Goal: Information Seeking & Learning: Learn about a topic

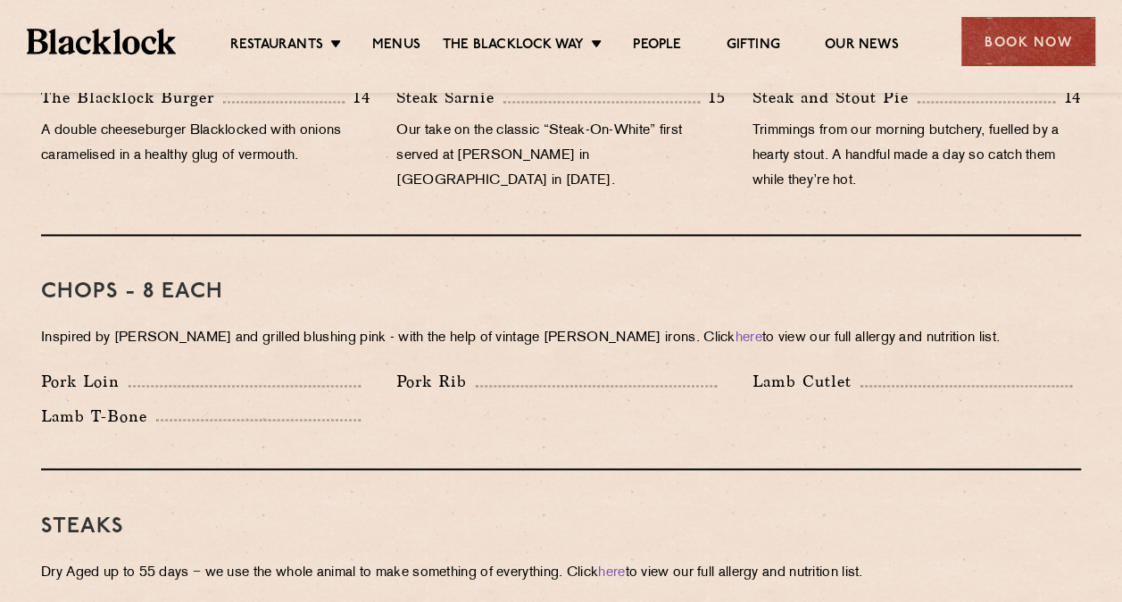
scroll to position [1342, 0]
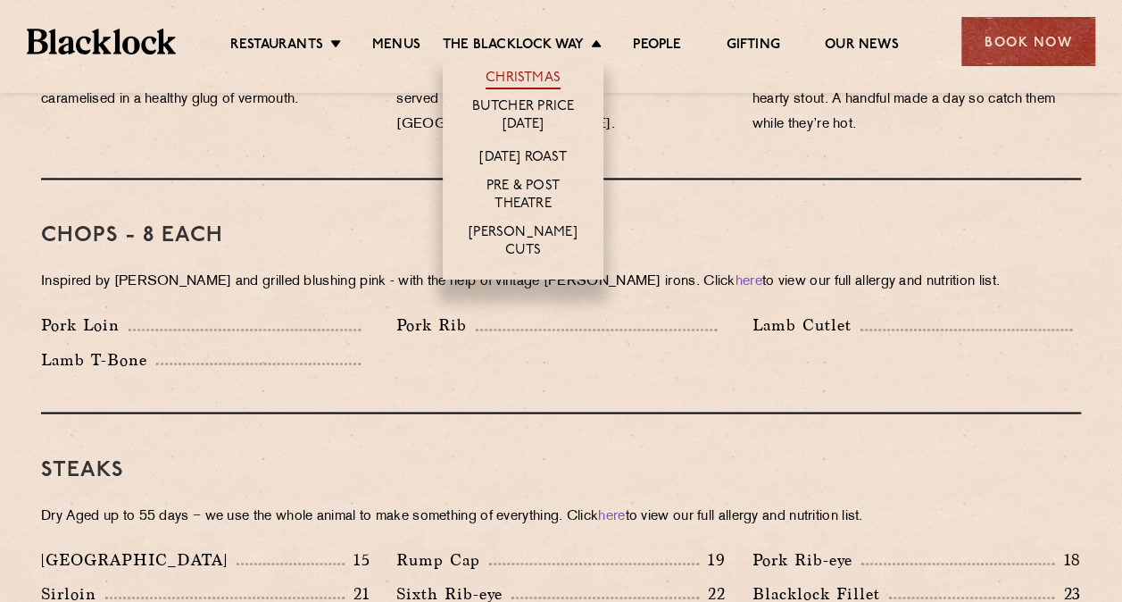
click at [518, 80] on link "Christmas" at bounding box center [523, 80] width 75 height 20
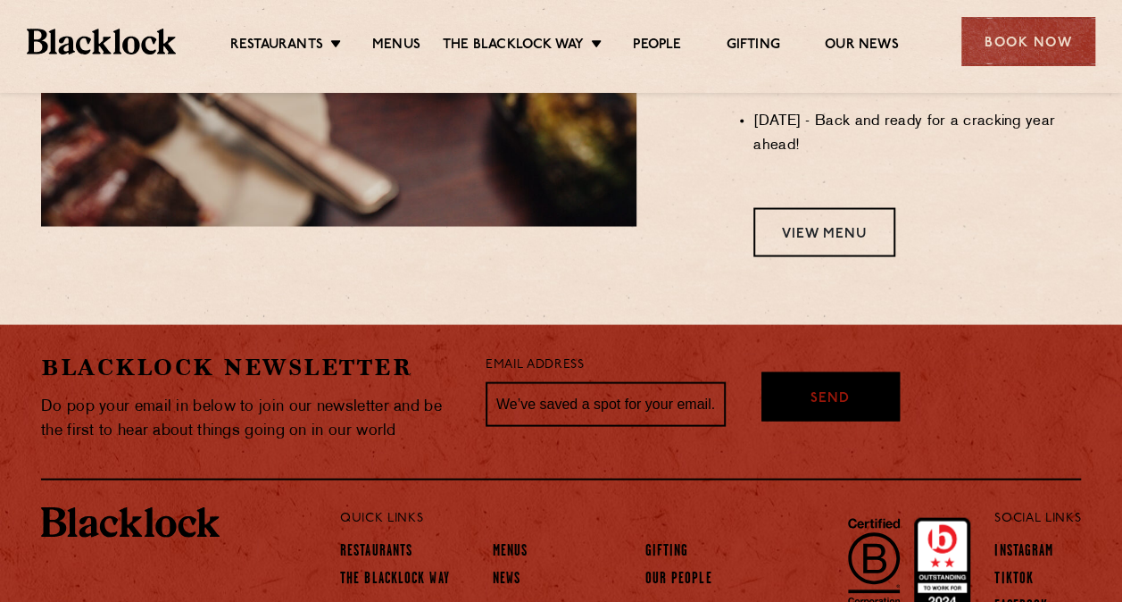
scroll to position [1771, 0]
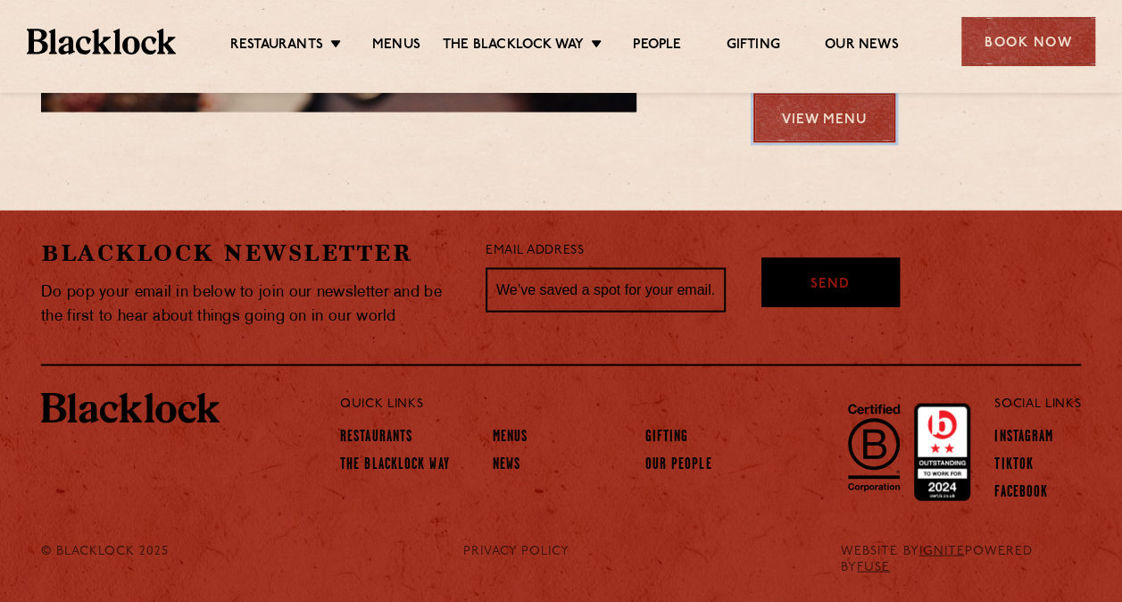
click at [838, 124] on link "View Menu" at bounding box center [825, 118] width 142 height 49
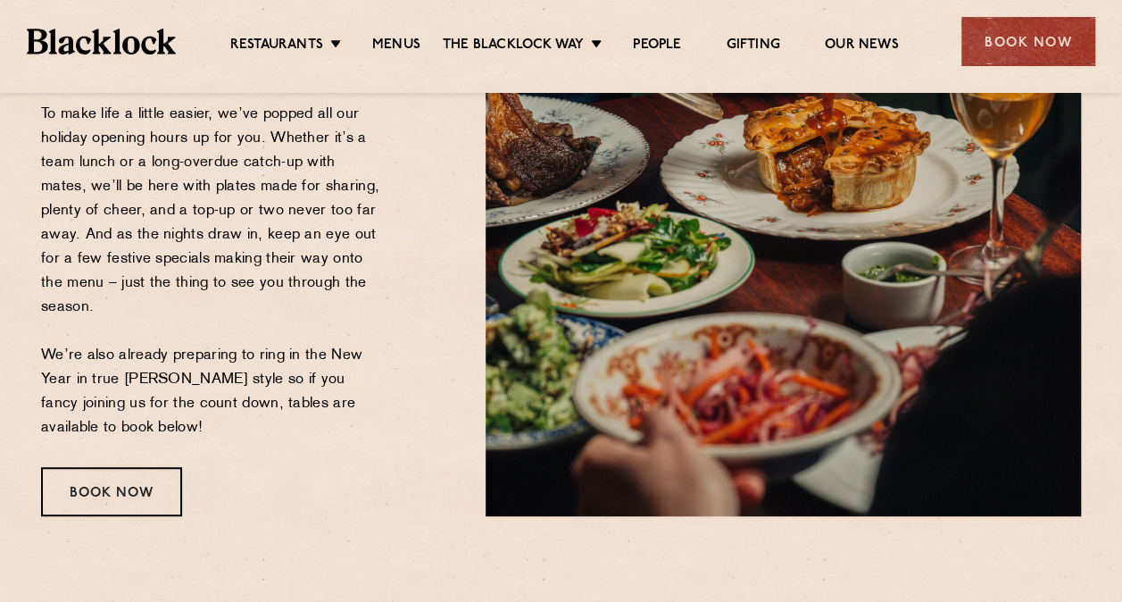
scroll to position [370, 0]
